Goal: Task Accomplishment & Management: Use online tool/utility

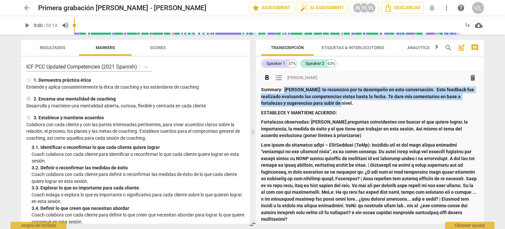
click at [26, 8] on span "arrow_back" at bounding box center [27, 8] width 8 height 8
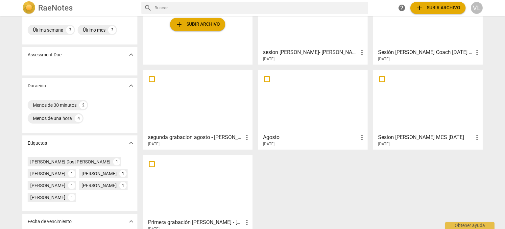
scroll to position [66, 0]
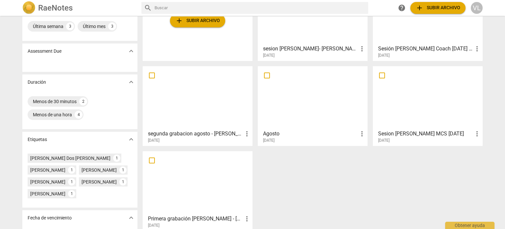
click at [320, 128] on div "Agosto more_vert [DATE]" at bounding box center [313, 135] width 106 height 16
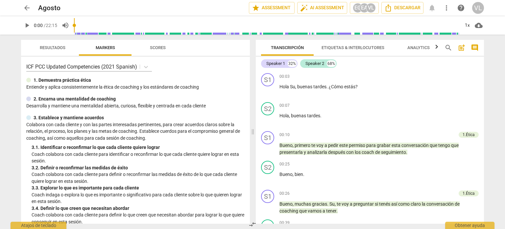
click at [461, 47] on span "post_add" at bounding box center [462, 48] width 8 height 8
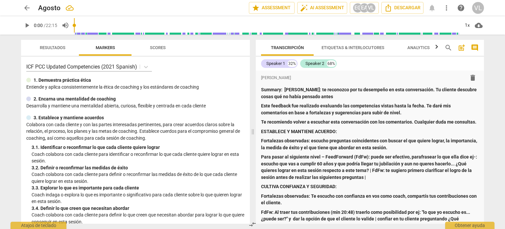
click at [494, 117] on div "arrow_back Agosto edit star Assessment auto_fix_high AI Assessment EG EA VL Des…" at bounding box center [252, 114] width 505 height 229
click at [0, 77] on div "arrow_back Agosto edit star Assessment auto_fix_high AI Assessment EG EA VL Des…" at bounding box center [252, 114] width 505 height 229
click at [251, 96] on span at bounding box center [253, 132] width 4 height 194
drag, startPoint x: 485, startPoint y: 110, endPoint x: 489, endPoint y: 110, distance: 3.3
click at [487, 110] on div "Transcripción Etiquetas & Interlocutores Analytics search post_add comment Spea…" at bounding box center [371, 132] width 236 height 194
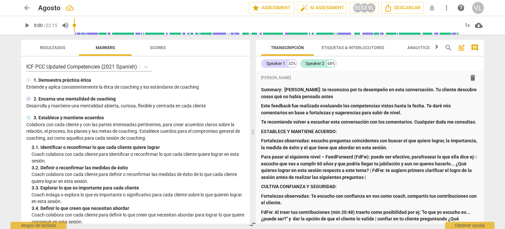
drag, startPoint x: 484, startPoint y: 75, endPoint x: 481, endPoint y: 94, distance: 19.2
click at [481, 94] on div "format_bold format_list_bulleted [PERSON_NAME] delete Summary: [PERSON_NAME]: t…" at bounding box center [370, 146] width 228 height 153
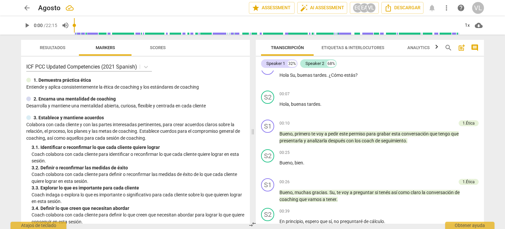
scroll to position [275, 0]
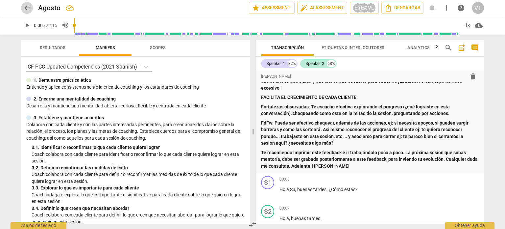
click at [27, 7] on span "arrow_back" at bounding box center [27, 8] width 8 height 8
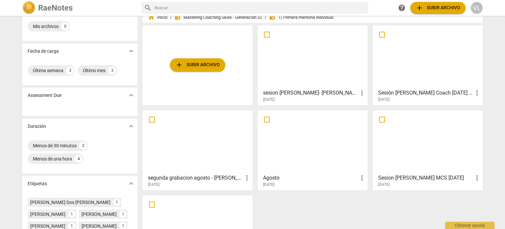
scroll to position [33, 0]
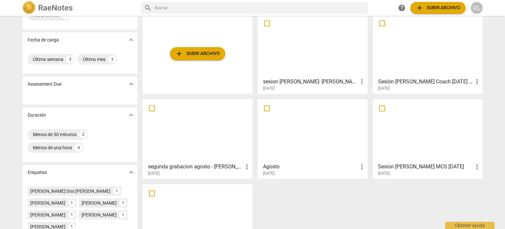
click at [221, 150] on div at bounding box center [197, 130] width 105 height 58
